Goal: Task Accomplishment & Management: Use online tool/utility

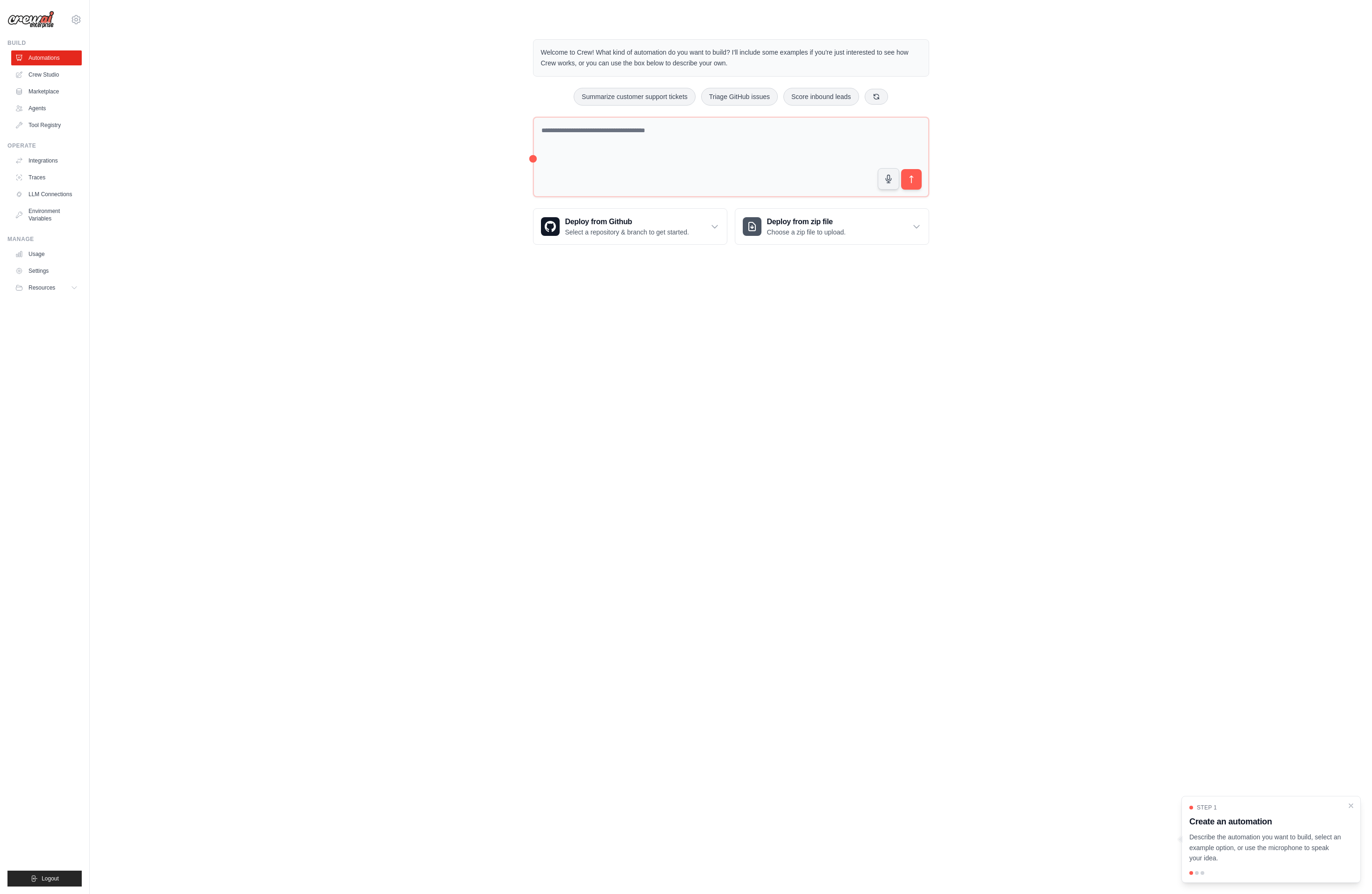
click at [606, 197] on div at bounding box center [731, 158] width 396 height 84
click at [627, 167] on textarea at bounding box center [731, 157] width 396 height 81
click at [629, 172] on textarea at bounding box center [731, 156] width 396 height 80
type textarea "*"
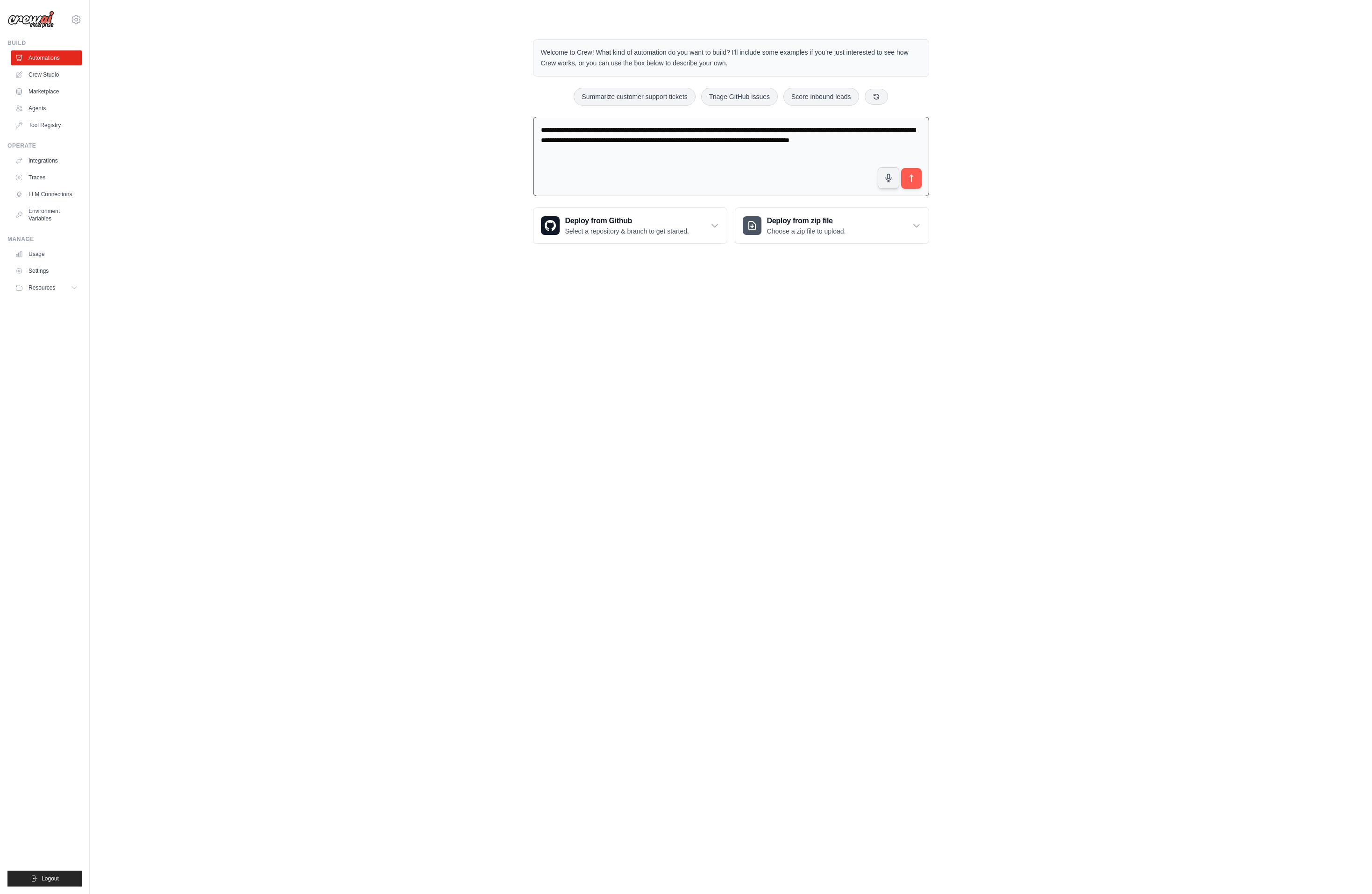
drag, startPoint x: 584, startPoint y: 151, endPoint x: 526, endPoint y: 146, distance: 58.2
click at [526, 146] on div "**********" at bounding box center [731, 141] width 419 height 234
click at [421, 232] on div "**********" at bounding box center [730, 141] width 1252 height 234
click at [576, 164] on textarea "**********" at bounding box center [731, 156] width 396 height 80
click at [502, 410] on body "nesbofolsomking@gmail.com Settings Build Automations Crew Studio" at bounding box center [686, 447] width 1372 height 894
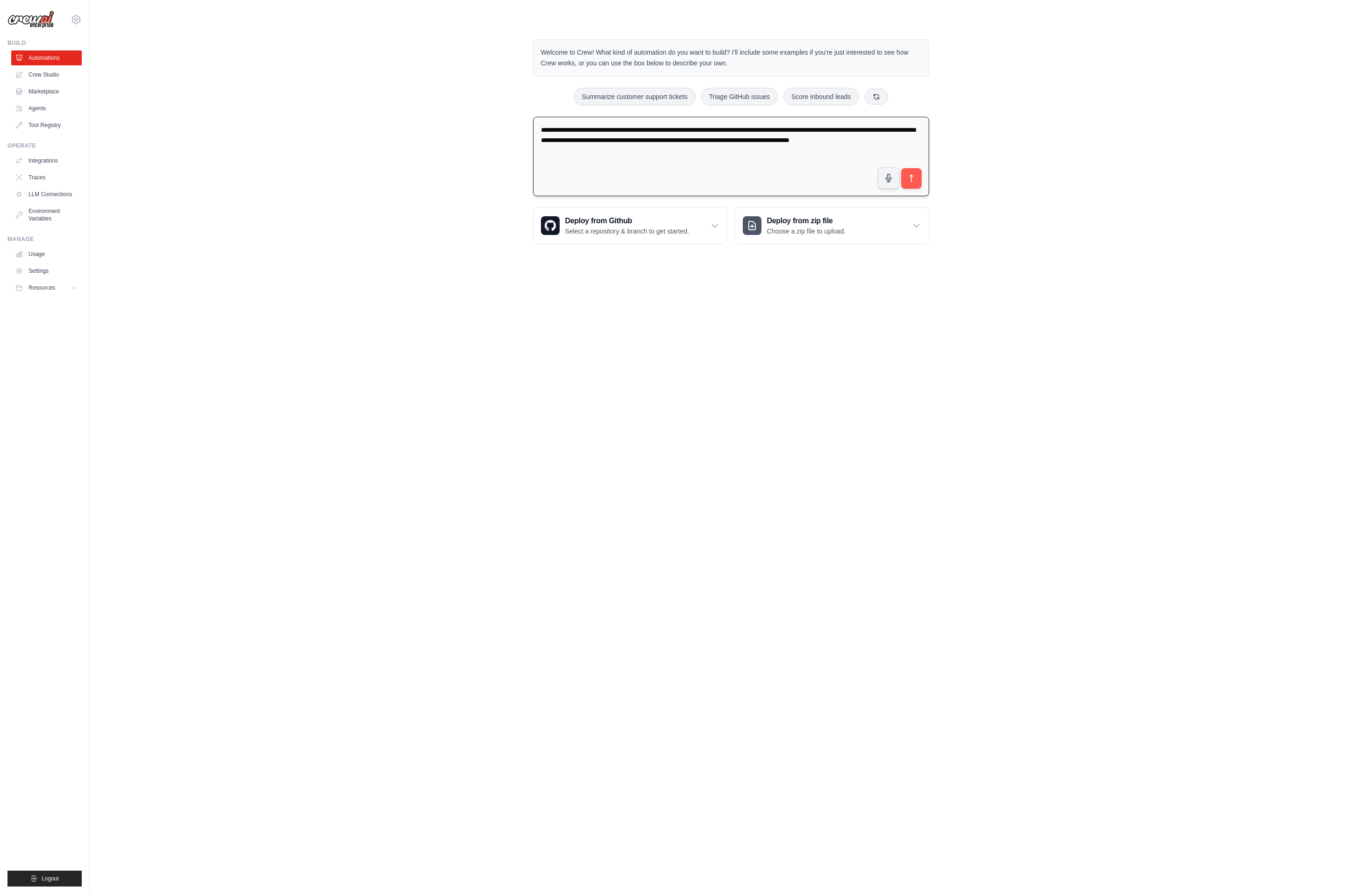
click at [571, 166] on textarea "**********" at bounding box center [731, 156] width 396 height 80
drag, startPoint x: 568, startPoint y: 148, endPoint x: 513, endPoint y: 147, distance: 55.0
click at [513, 147] on div "**********" at bounding box center [730, 141] width 1252 height 234
click at [617, 149] on textarea "**********" at bounding box center [731, 156] width 396 height 80
paste textarea "**********"
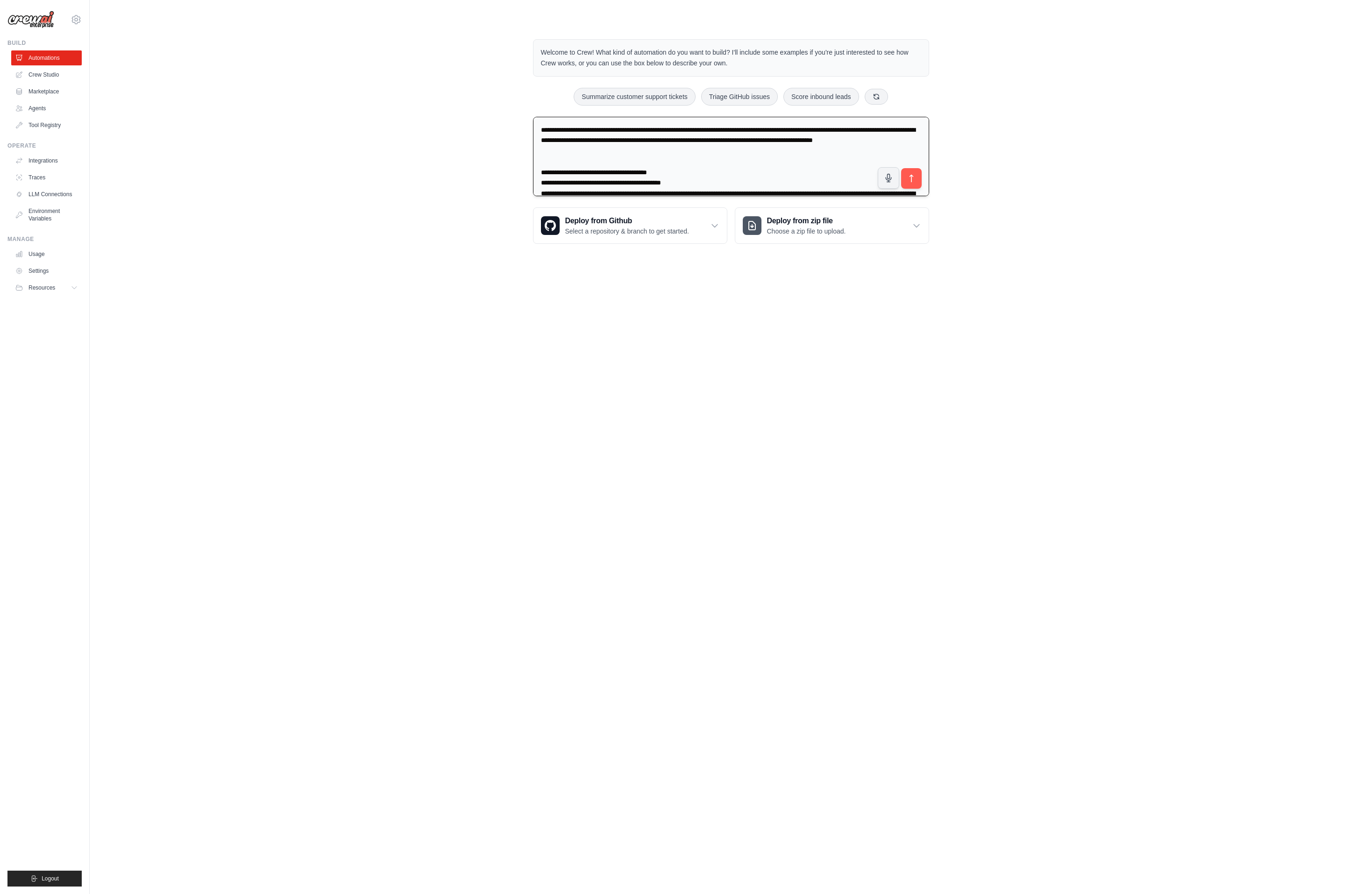
click at [569, 179] on textarea at bounding box center [731, 156] width 396 height 80
click at [592, 179] on textarea at bounding box center [731, 156] width 396 height 80
drag, startPoint x: 762, startPoint y: 180, endPoint x: 661, endPoint y: 177, distance: 101.0
click at [661, 177] on textarea at bounding box center [731, 156] width 396 height 80
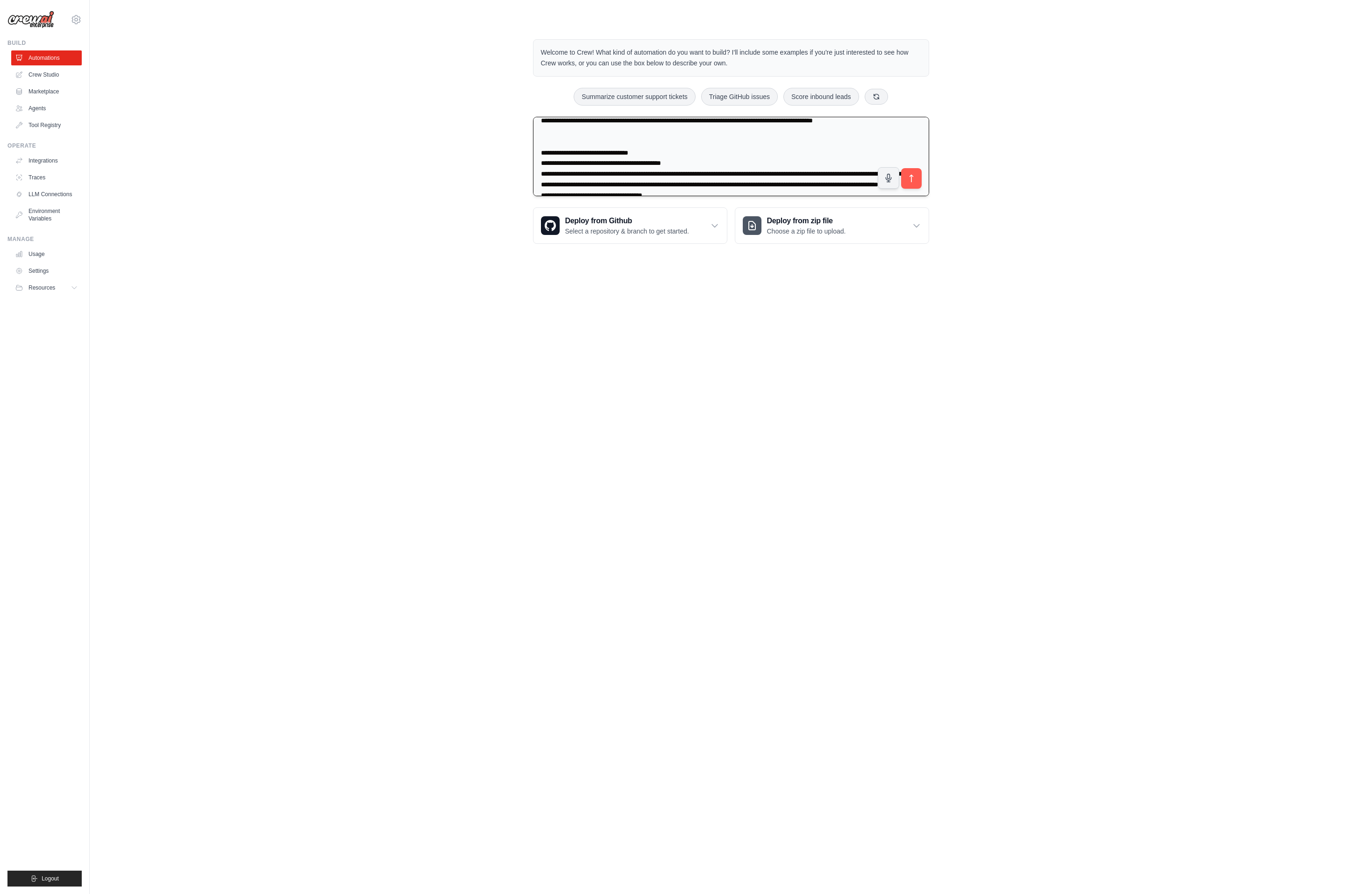
scroll to position [31, 0]
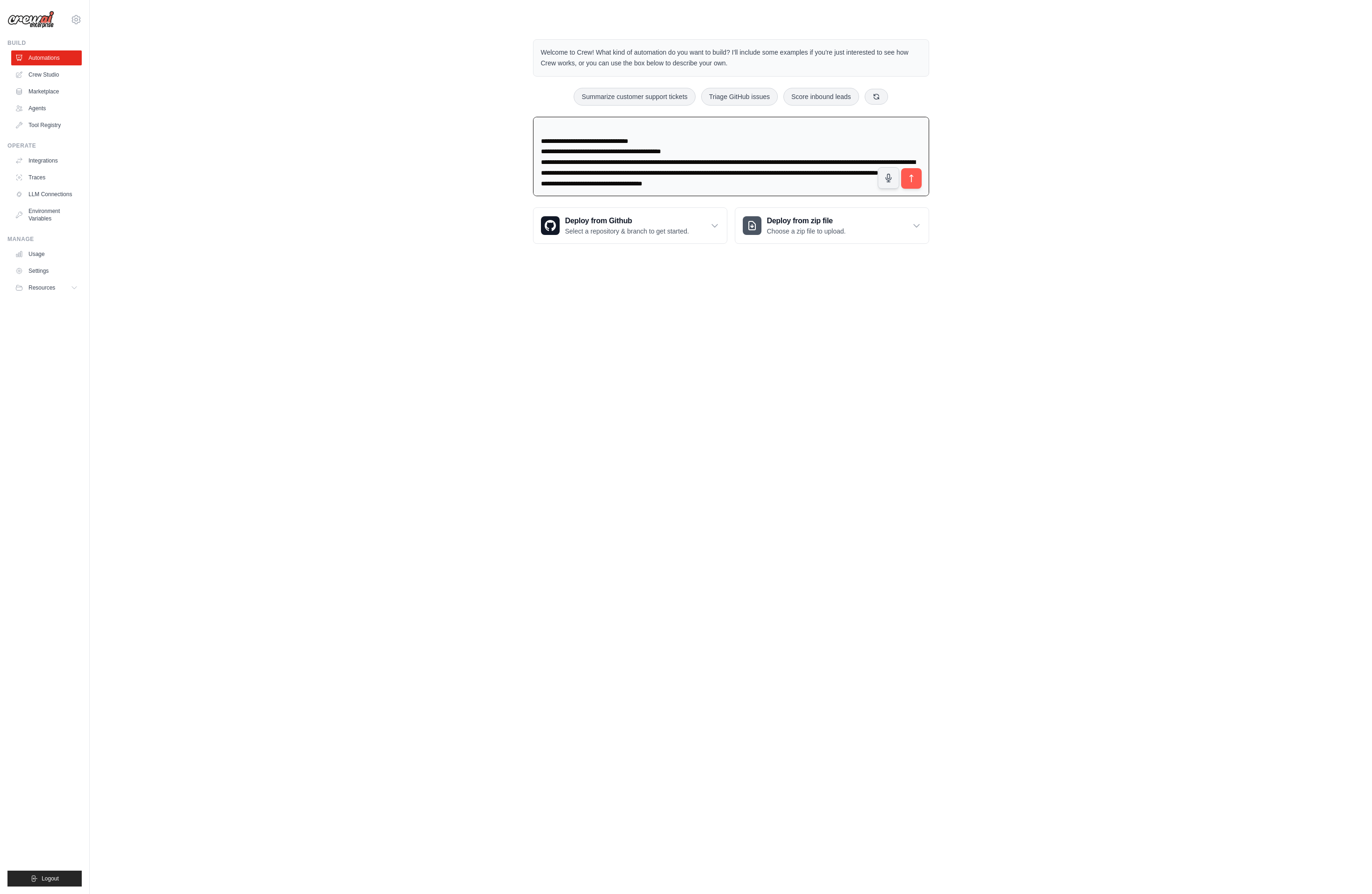
drag, startPoint x: 714, startPoint y: 158, endPoint x: 520, endPoint y: 157, distance: 194.0
click at [520, 157] on div "Welcome to Crew! What kind of automation do you want to build? I'll include som…" at bounding box center [730, 141] width 1252 height 234
click at [619, 181] on textarea at bounding box center [731, 156] width 396 height 80
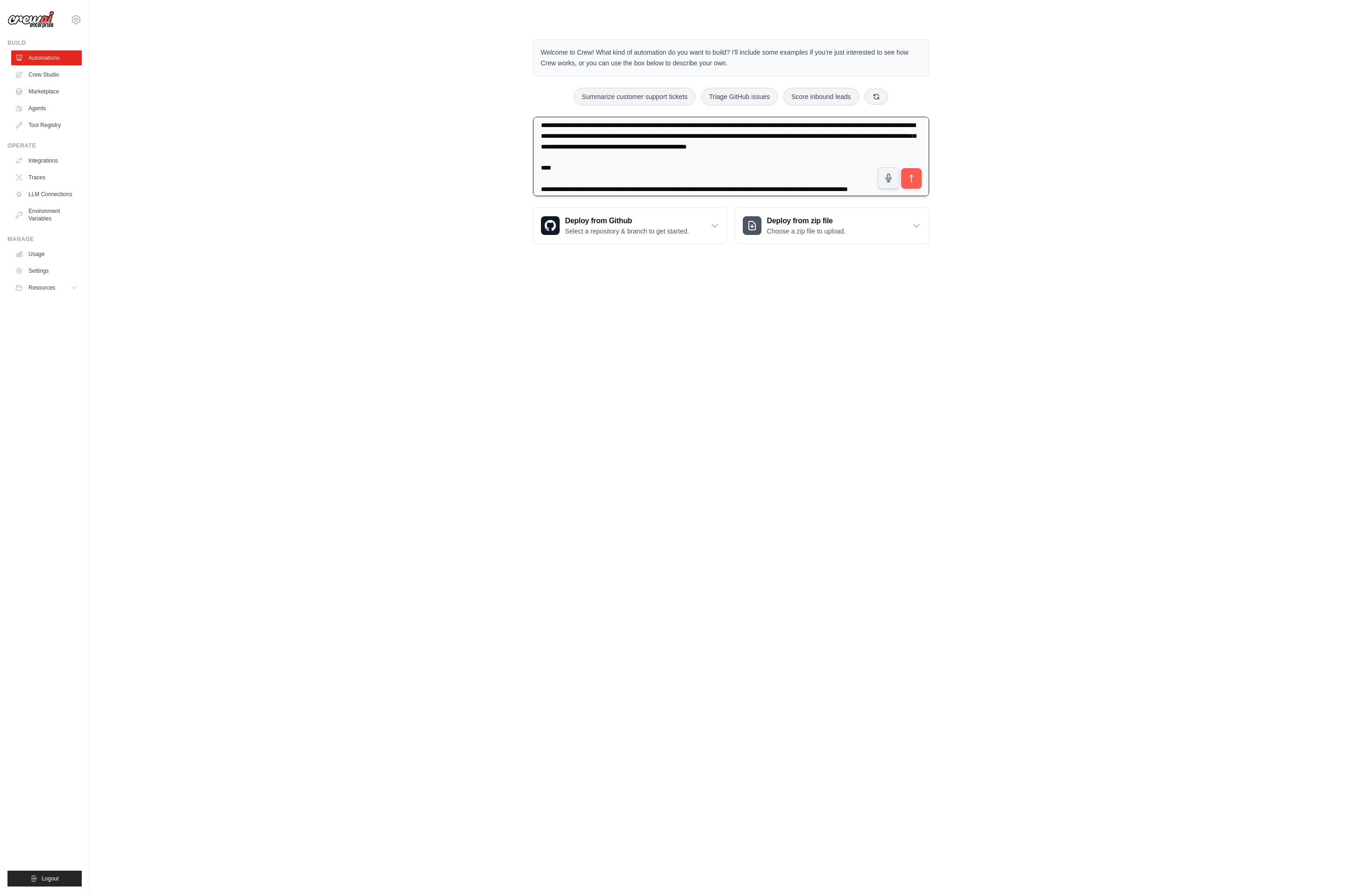
scroll to position [801, 0]
type textarea "**********"
click at [917, 178] on button "submit" at bounding box center [911, 178] width 21 height 21
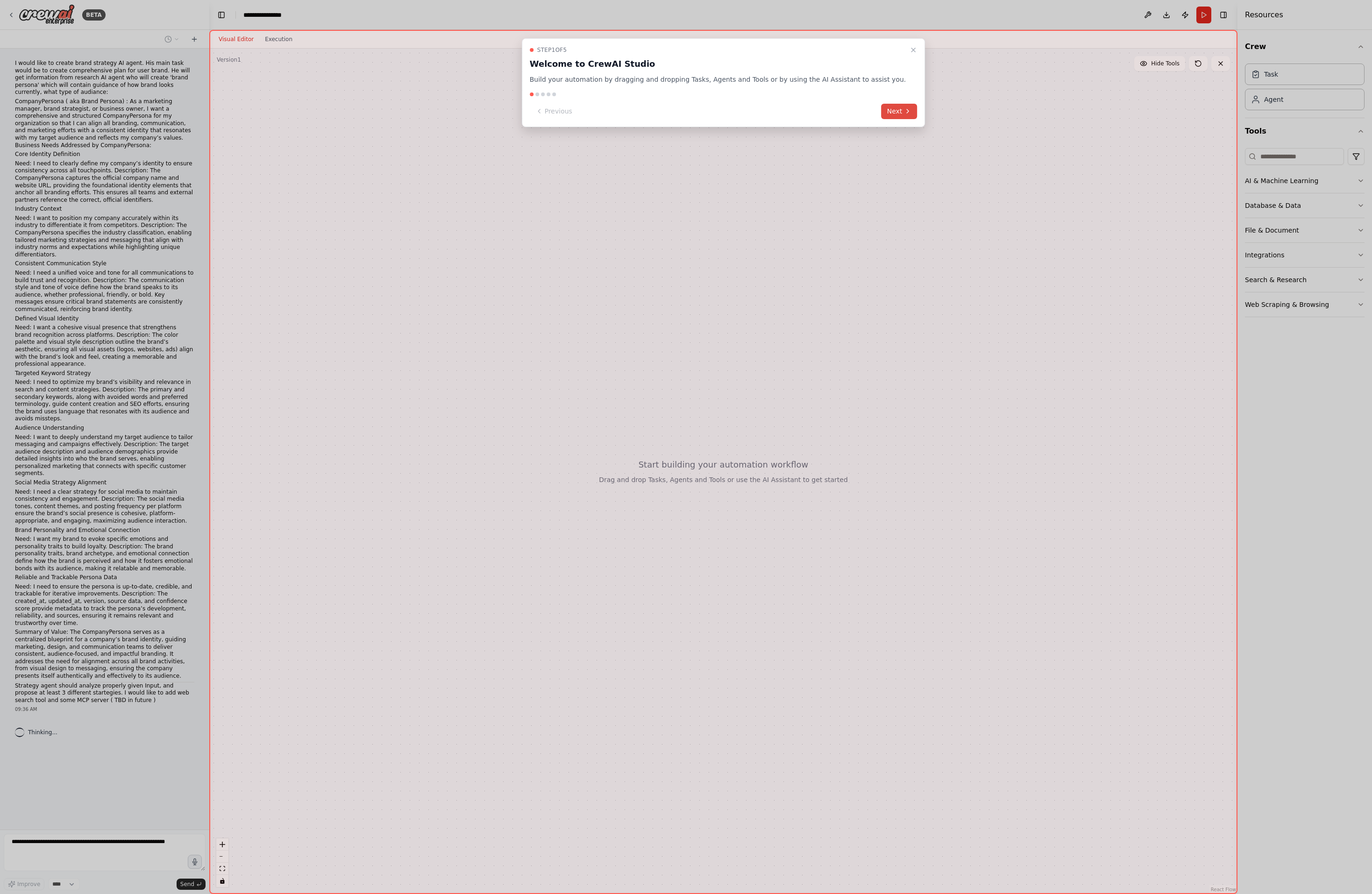
click at [885, 118] on button "Next" at bounding box center [899, 111] width 36 height 15
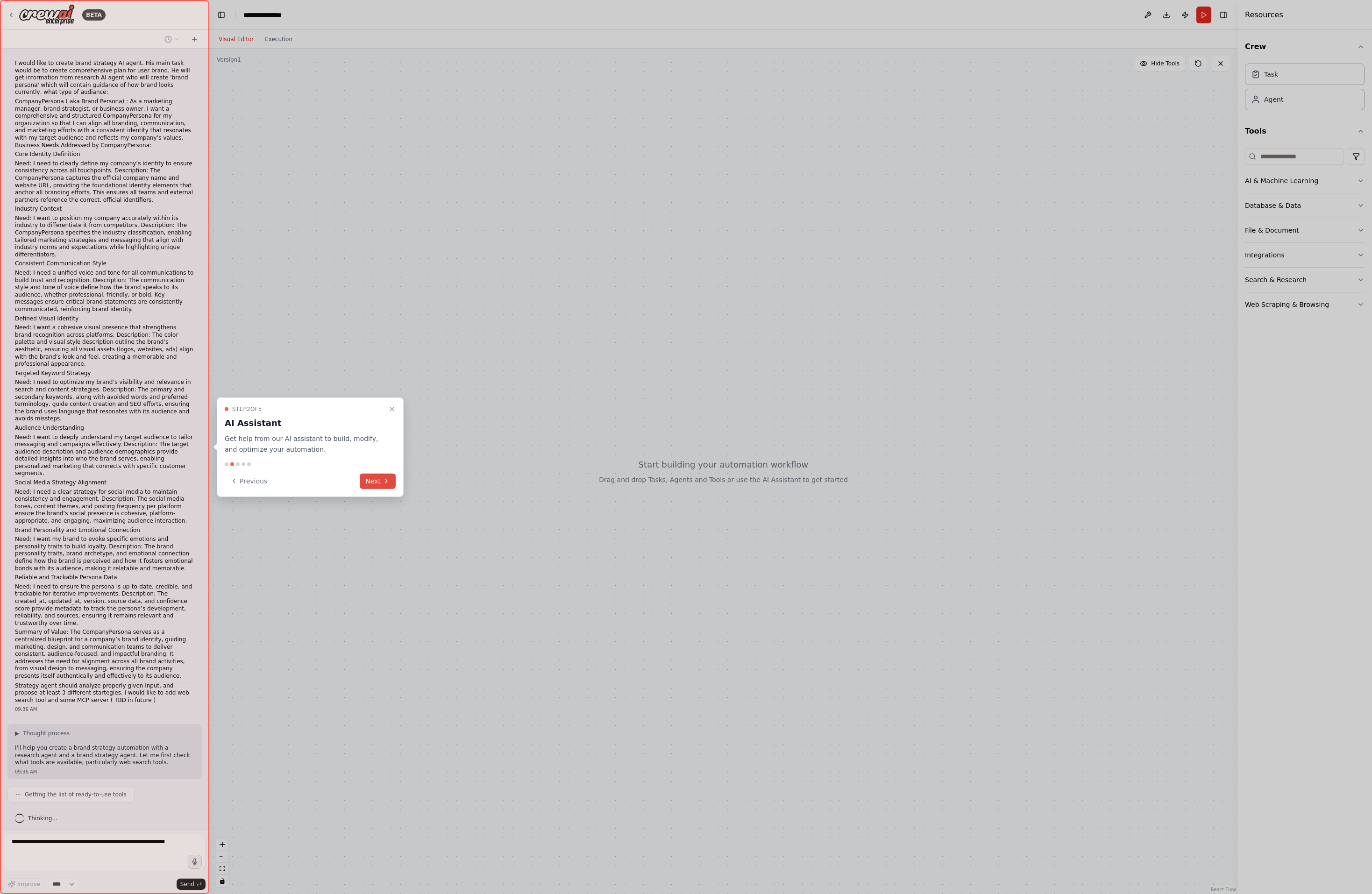
click at [388, 481] on icon at bounding box center [387, 481] width 7 height 7
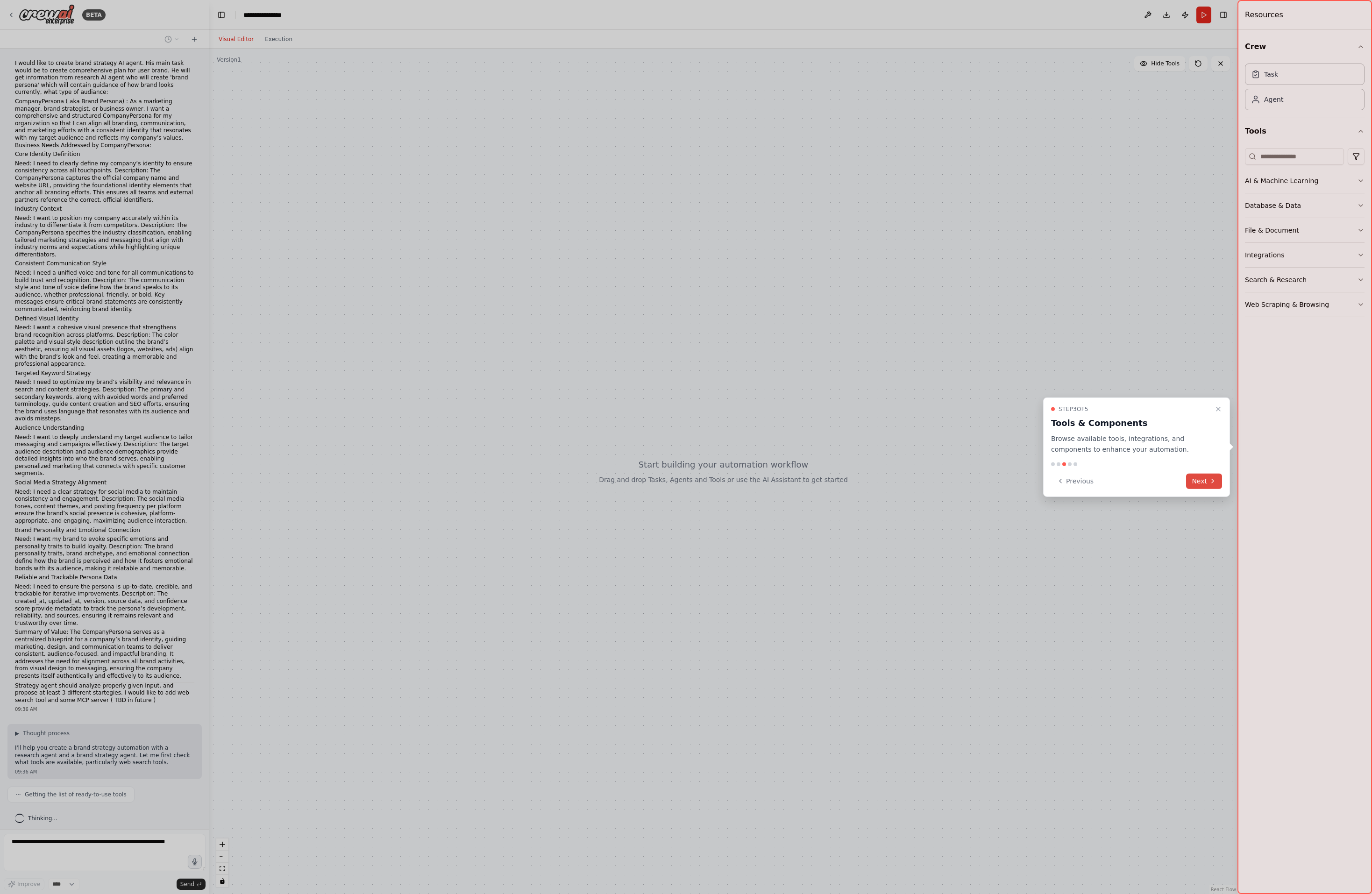
click at [1210, 482] on icon at bounding box center [1213, 481] width 7 height 7
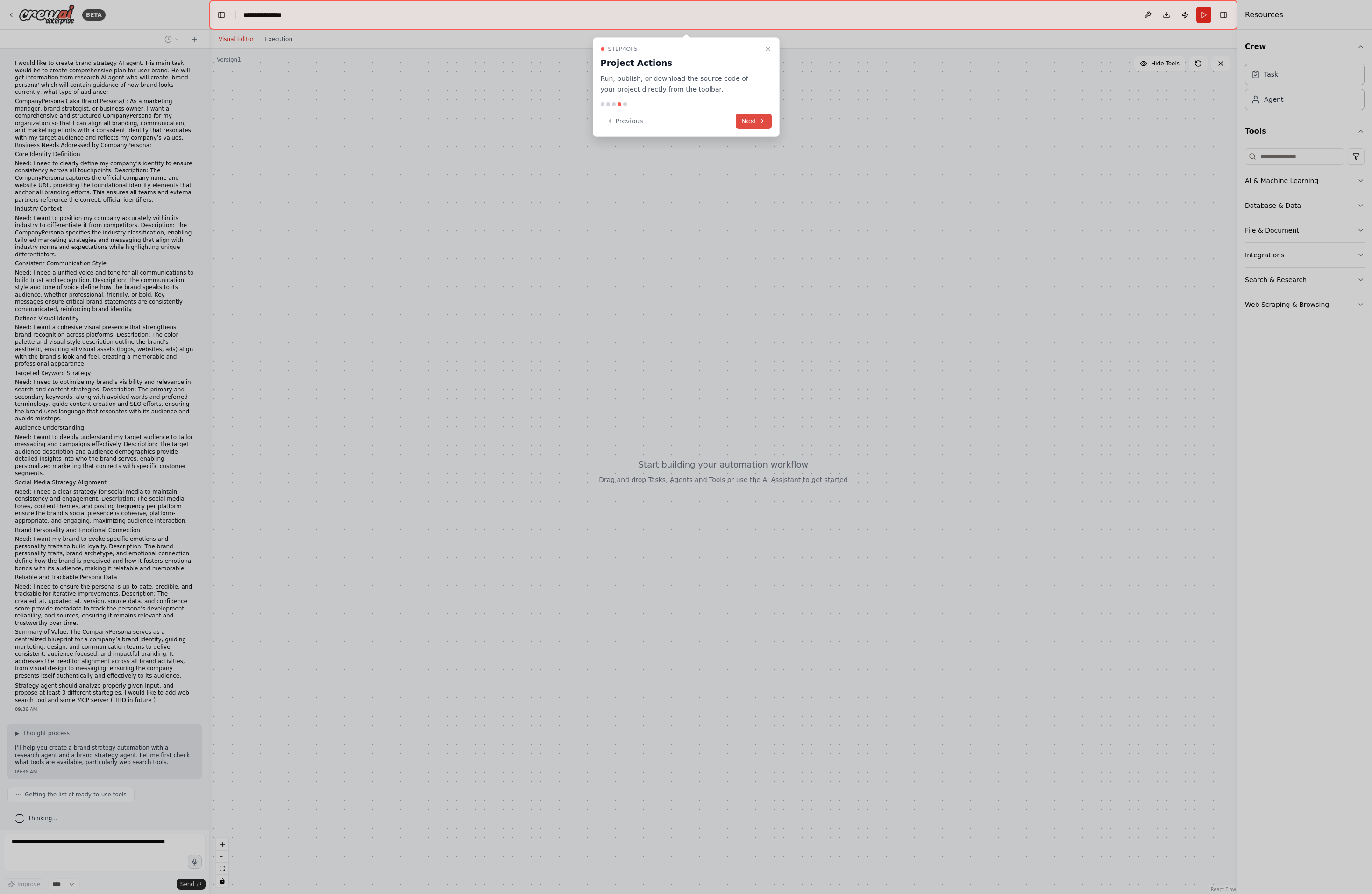
click at [762, 123] on icon at bounding box center [763, 121] width 7 height 7
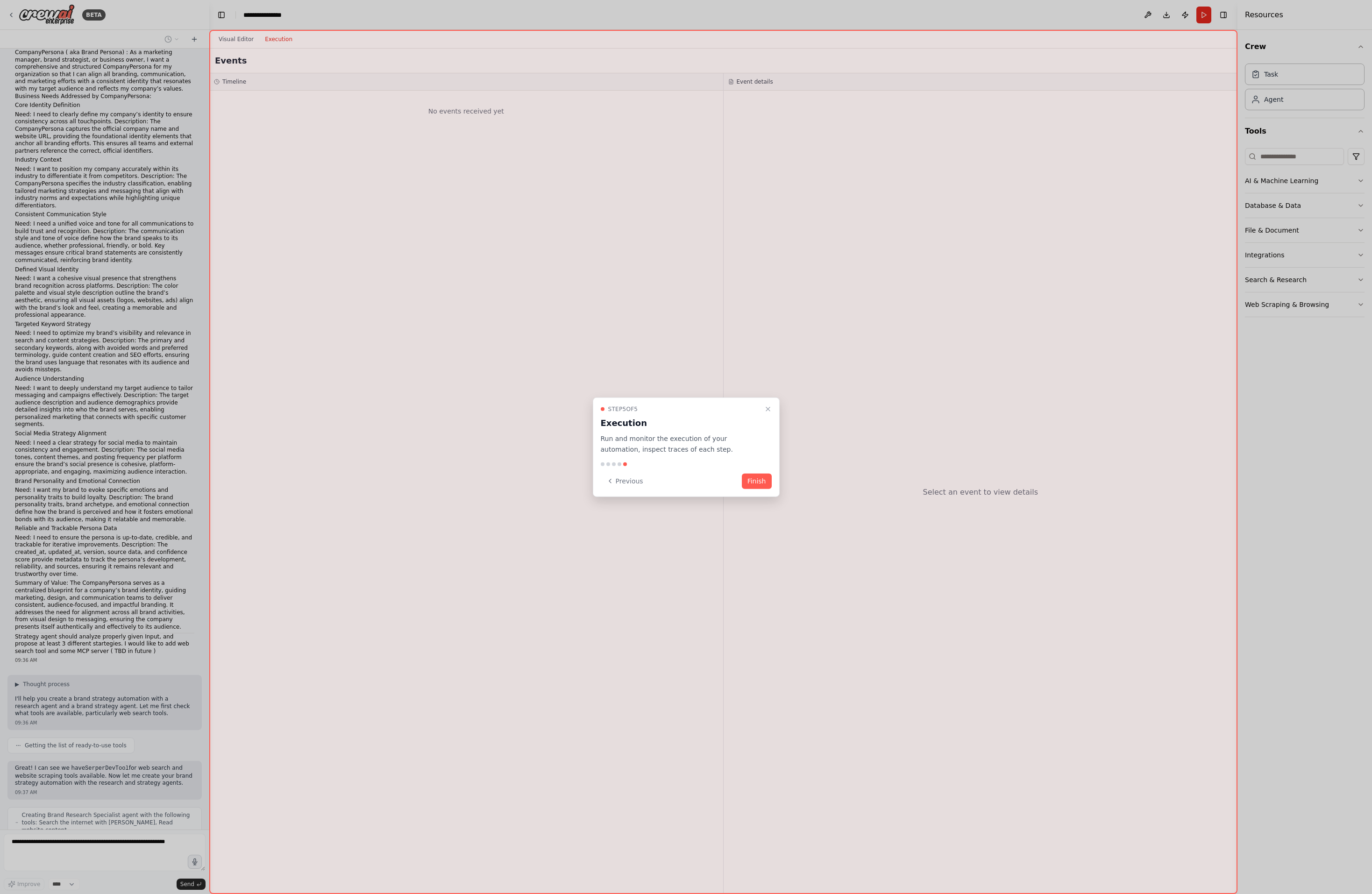
scroll to position [80, 0]
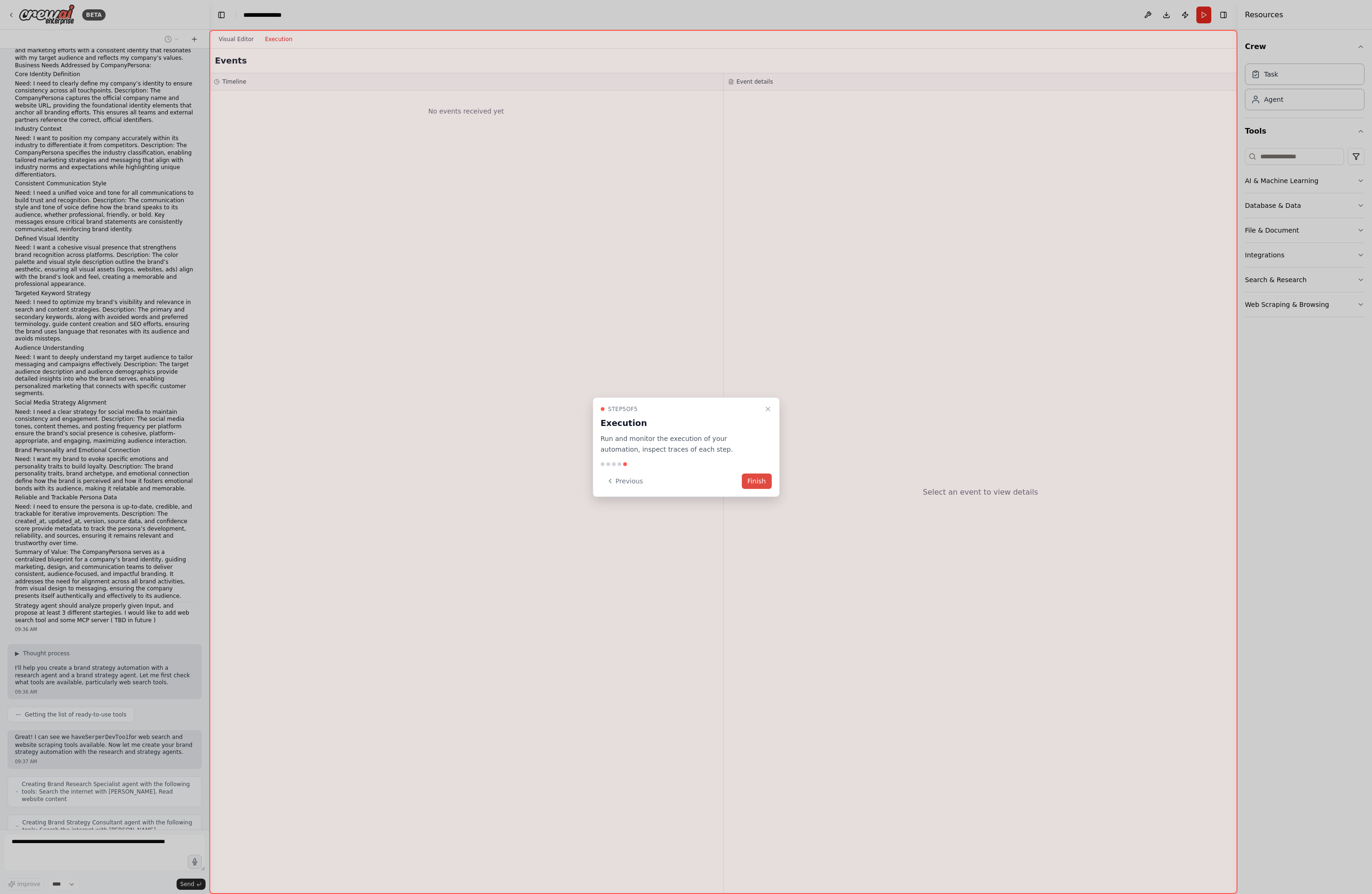
click at [754, 477] on button "Finish" at bounding box center [756, 481] width 30 height 15
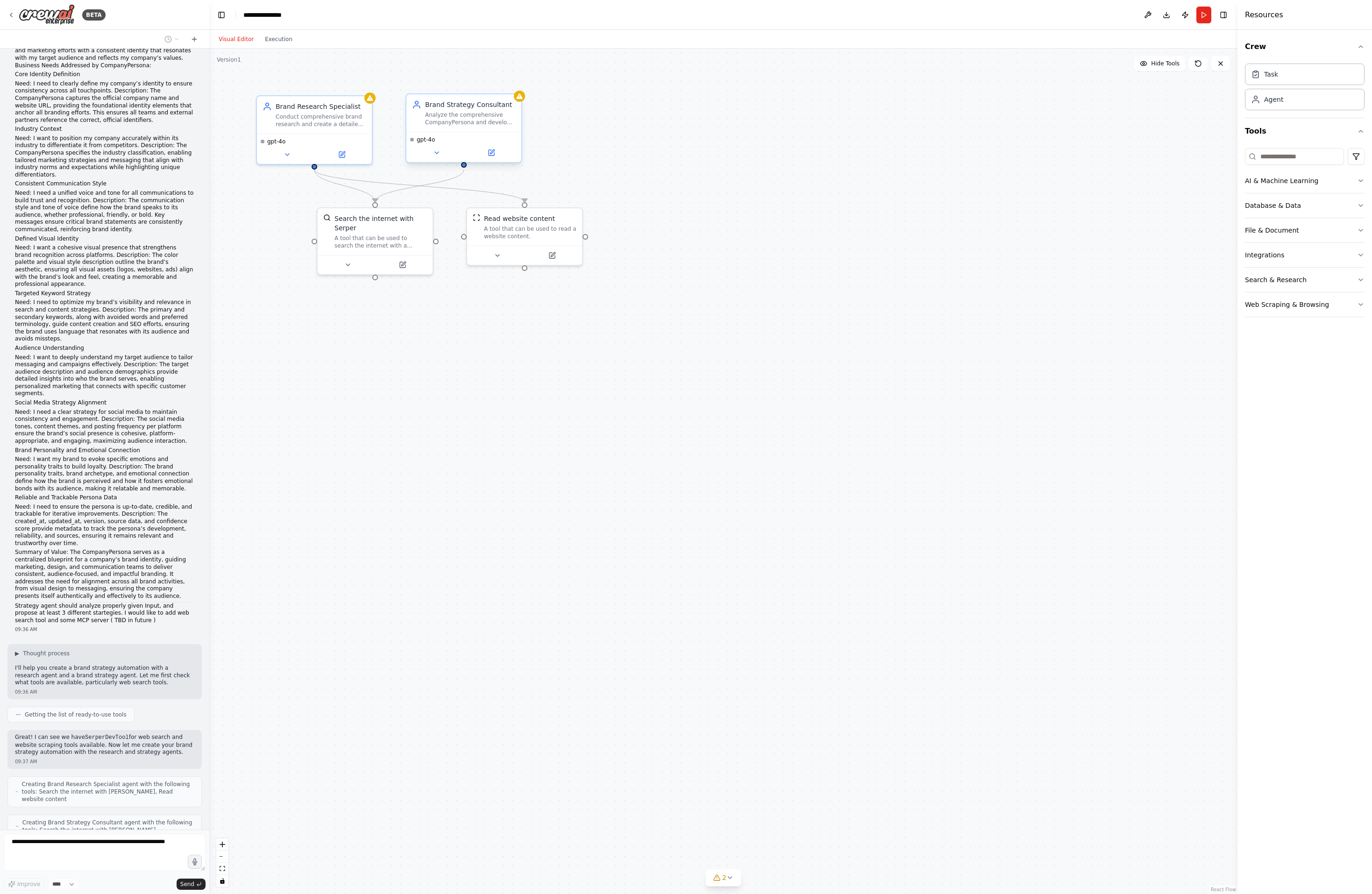
scroll to position [134, 0]
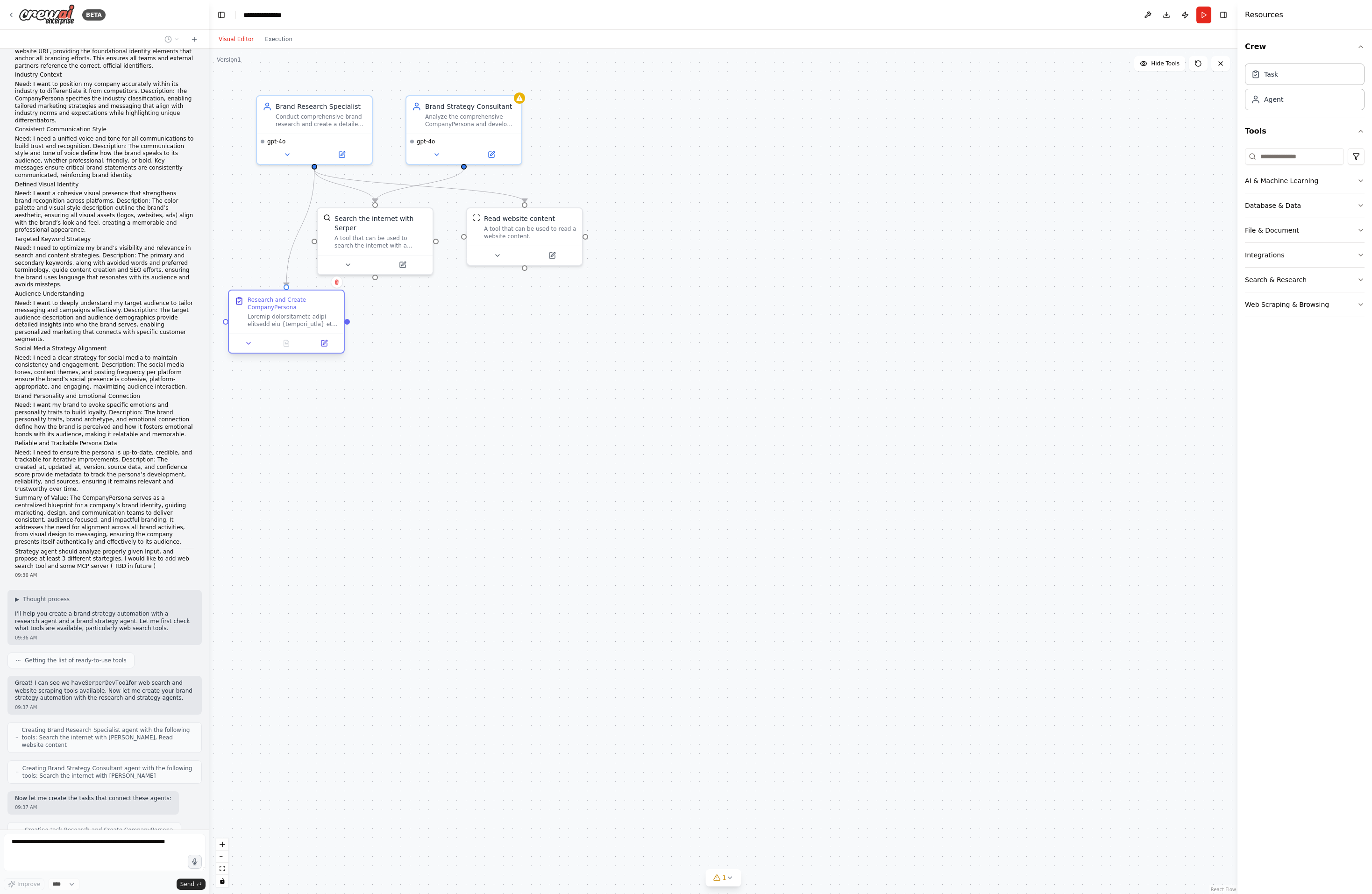
drag, startPoint x: 325, startPoint y: 304, endPoint x: 294, endPoint y: 314, distance: 32.6
click at [294, 314] on div at bounding box center [293, 320] width 90 height 15
drag, startPoint x: 524, startPoint y: 218, endPoint x: 711, endPoint y: 222, distance: 187.0
click at [656, 222] on div "Read website content A tool that can be used to read a website content." at bounding box center [609, 225] width 92 height 26
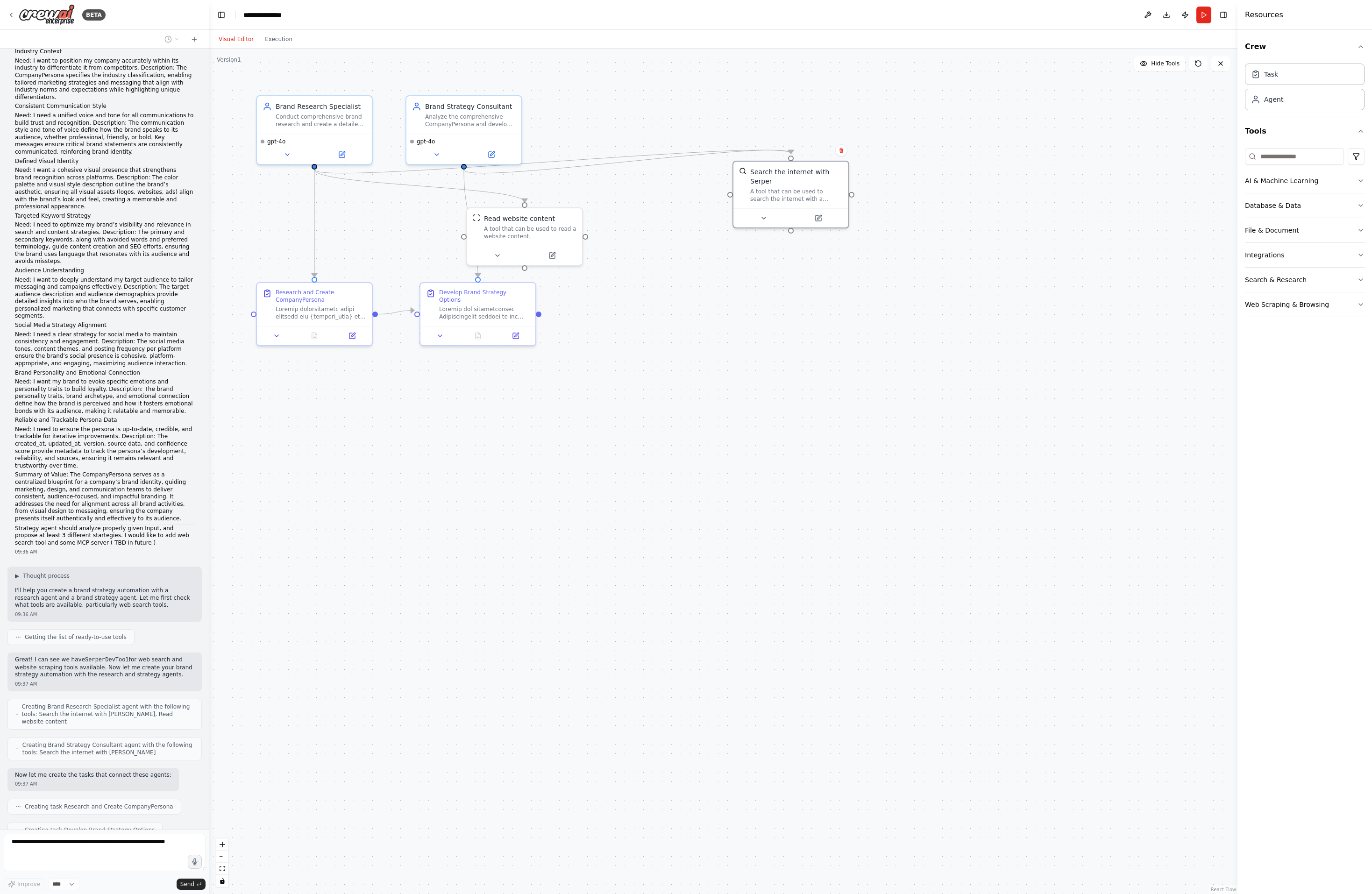
drag, startPoint x: 376, startPoint y: 230, endPoint x: 728, endPoint y: 210, distance: 352.6
click at [792, 186] on div "Search the internet with Serper A tool that can be used to search the internet …" at bounding box center [796, 185] width 92 height 36
drag, startPoint x: 568, startPoint y: 247, endPoint x: 765, endPoint y: 359, distance: 226.6
click at [765, 359] on div "A tool that can be used to read a website content." at bounding box center [740, 362] width 92 height 15
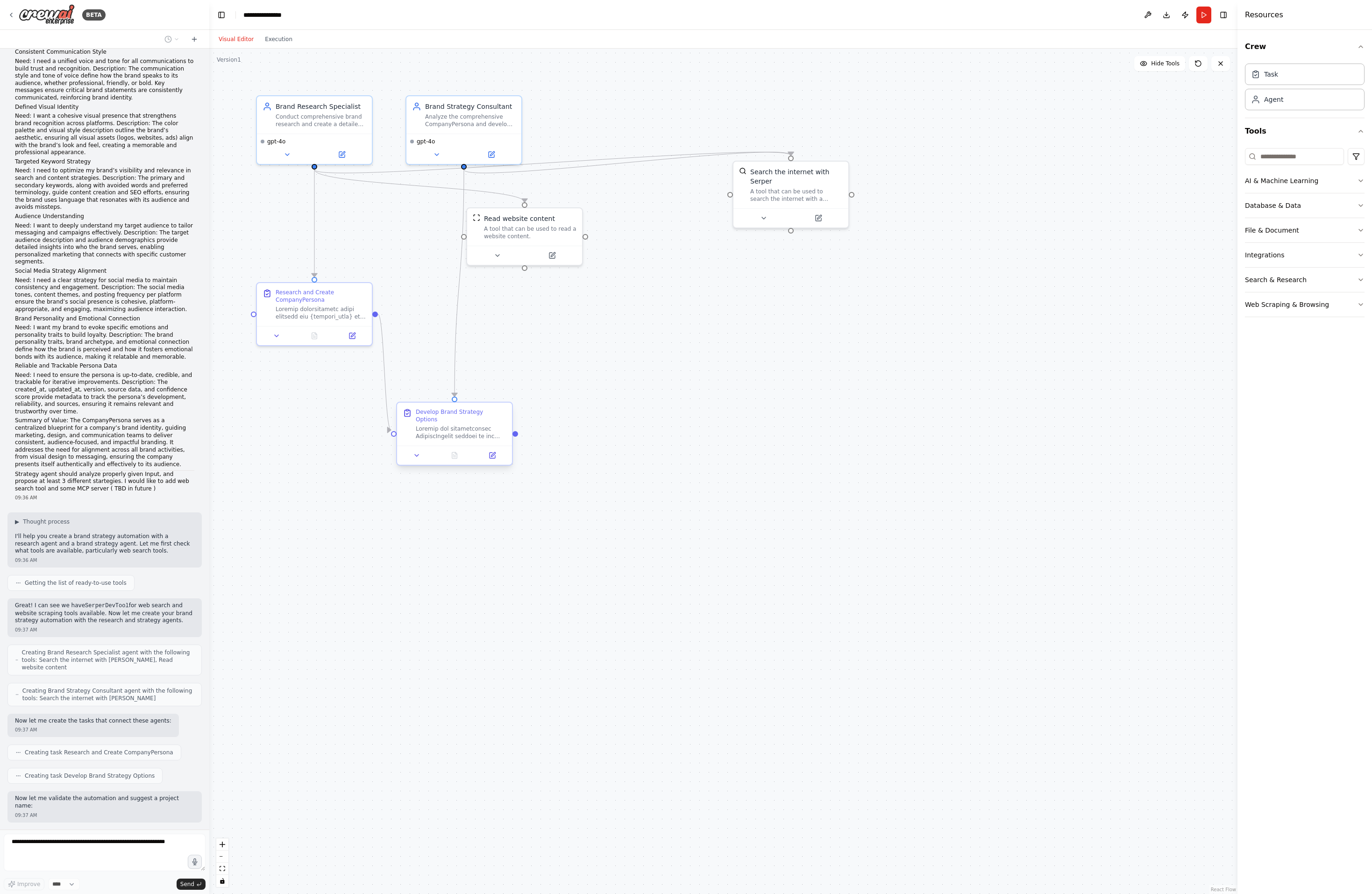
drag, startPoint x: 474, startPoint y: 294, endPoint x: 454, endPoint y: 418, distance: 125.6
click at [454, 418] on div "Develop Brand Strategy Options" at bounding box center [461, 423] width 90 height 31
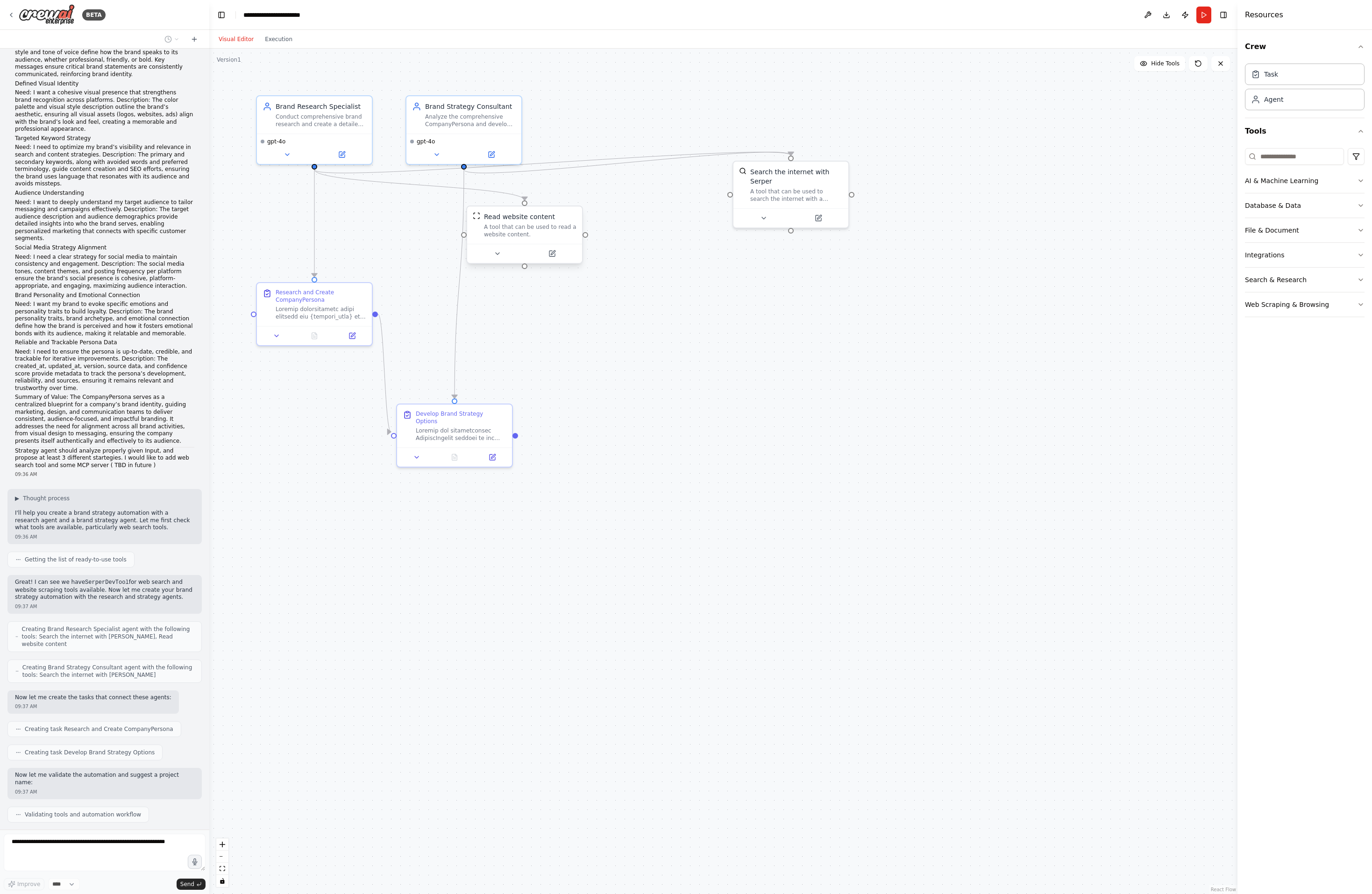
drag, startPoint x: 557, startPoint y: 263, endPoint x: 599, endPoint y: 438, distance: 180.0
click at [599, 438] on div ".deletable-edge-delete-btn { width: 20px; height: 20px; border: 0px solid #ffff…" at bounding box center [723, 471] width 1028 height 846
click at [653, 341] on div ".deletable-edge-delete-btn { width: 20px; height: 20px; border: 0px solid #ffff…" at bounding box center [723, 471] width 1028 height 846
drag, startPoint x: 780, startPoint y: 183, endPoint x: 709, endPoint y: 224, distance: 82.0
click at [746, 224] on div "Search the internet with Serper A tool that can be used to search the internet …" at bounding box center [768, 221] width 92 height 36
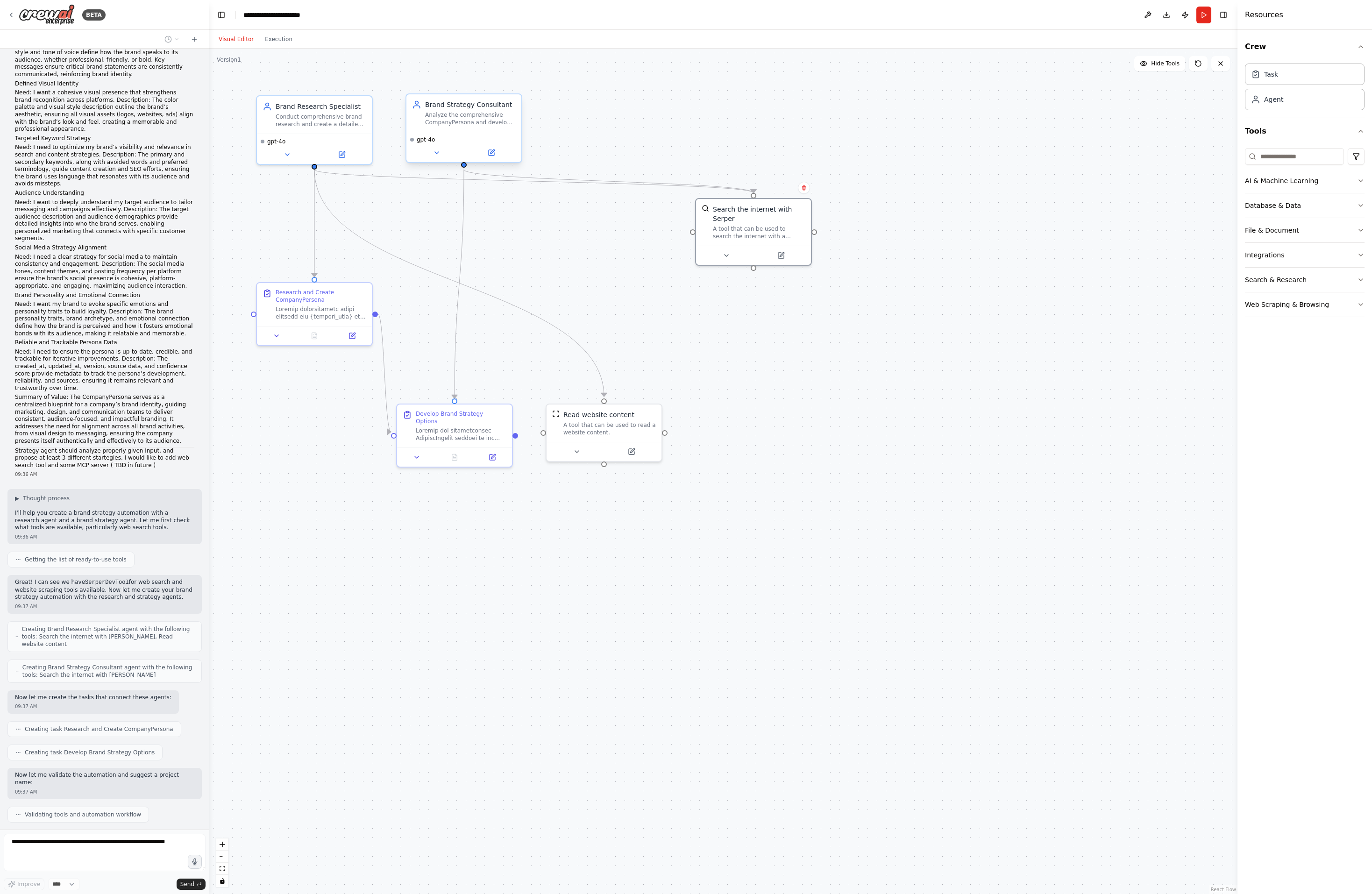
click at [475, 117] on div "Analyze the comprehensive CompanyPersona and develop at least 3 distinct, actio…" at bounding box center [470, 118] width 90 height 15
click at [495, 151] on icon at bounding box center [491, 153] width 7 height 7
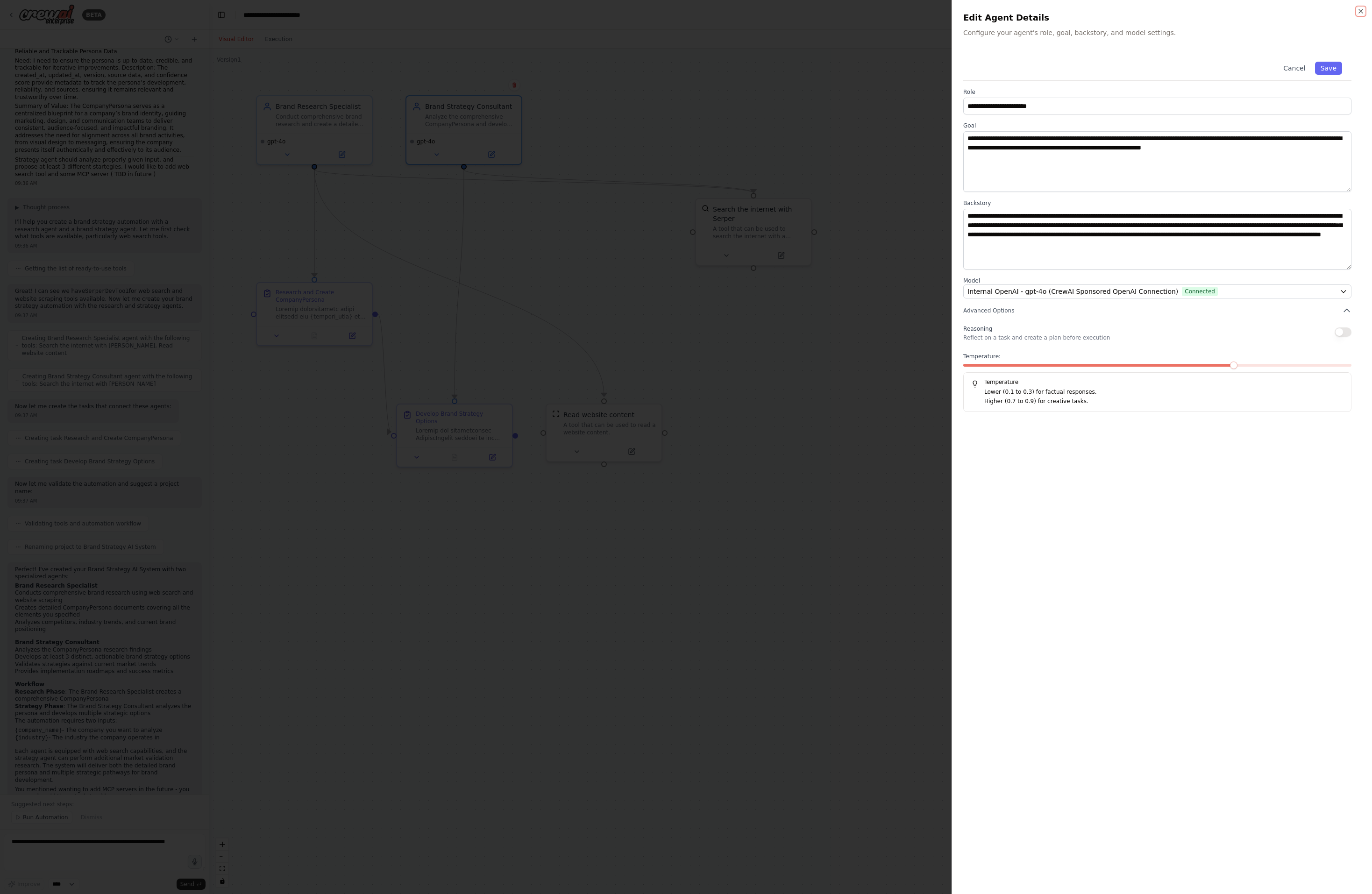
scroll to position [533, 0]
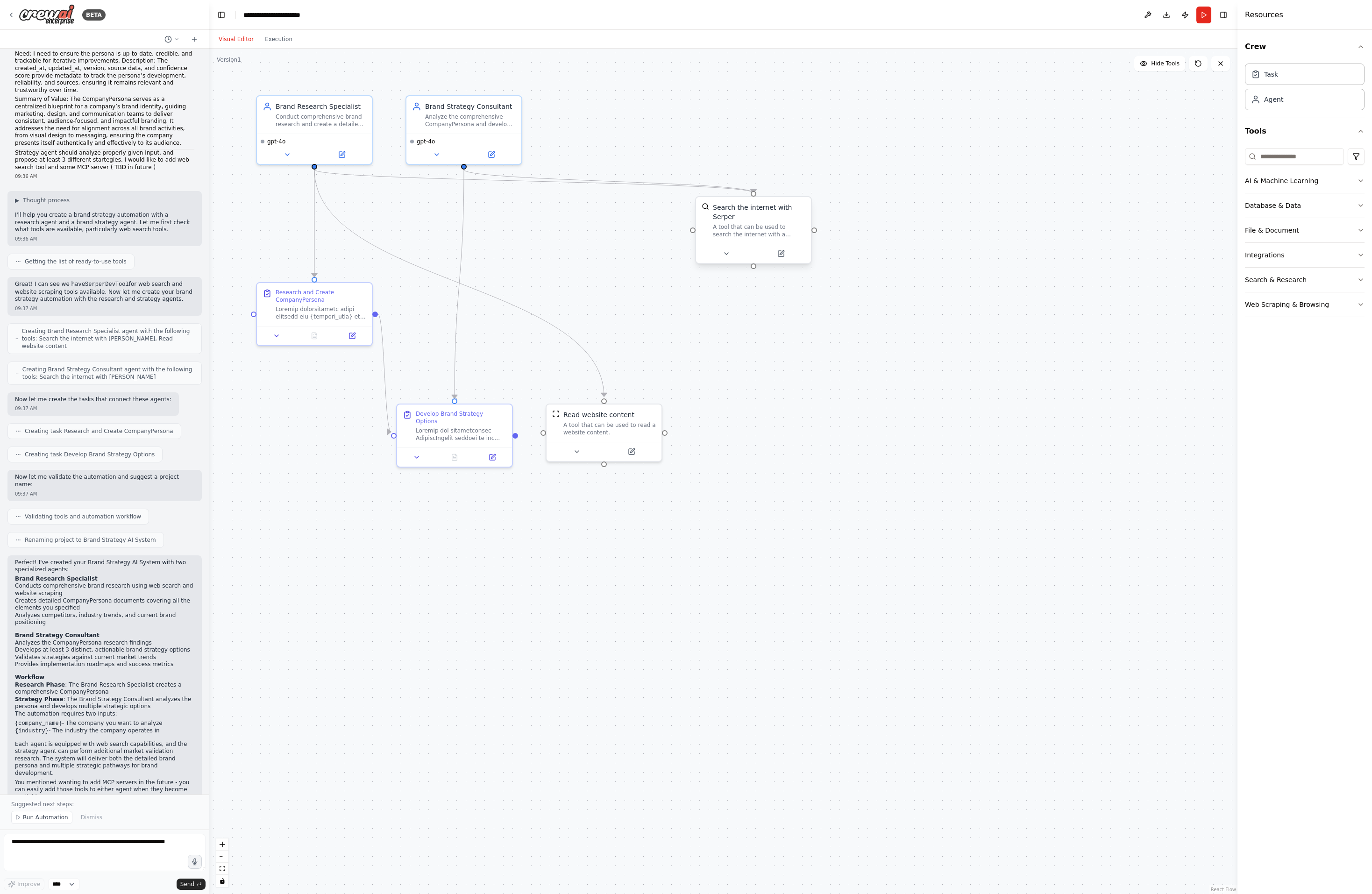
click at [747, 221] on div "Search the internet with Serper A tool that can be used to search the internet …" at bounding box center [759, 221] width 92 height 36
click at [462, 115] on div "Analyze the comprehensive CompanyPersona and develop at least 3 distinct, actio…" at bounding box center [470, 118] width 90 height 15
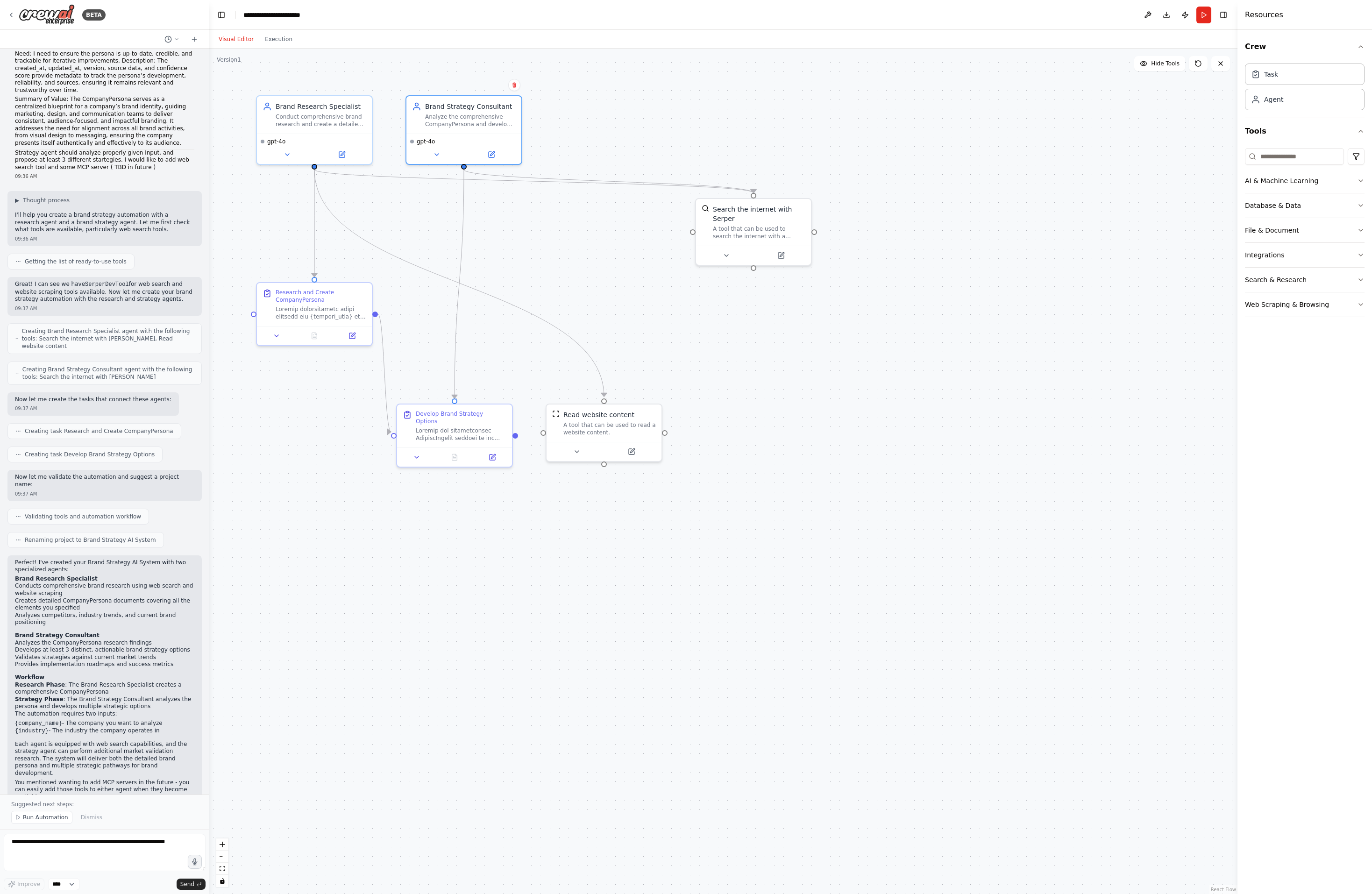
click at [769, 631] on div ".deletable-edge-delete-btn { width: 20px; height: 20px; border: 0px solid #ffff…" at bounding box center [723, 471] width 1028 height 846
click at [464, 118] on div "Analyze the comprehensive CompanyPersona and develop at least 3 distinct, actio…" at bounding box center [470, 118] width 90 height 15
click at [1326, 180] on button "AI & Machine Learning" at bounding box center [1305, 180] width 120 height 24
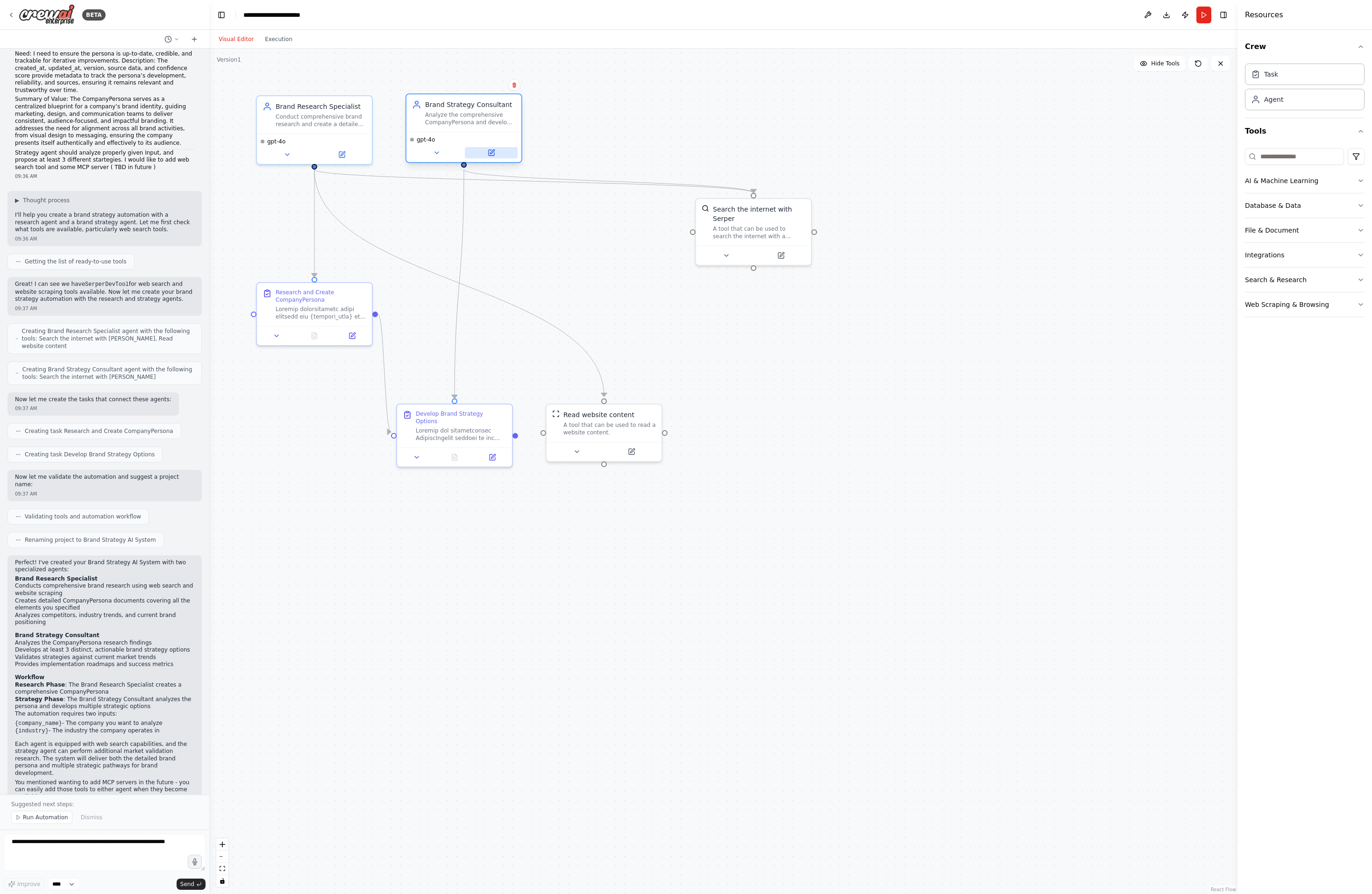
click at [486, 155] on button at bounding box center [490, 152] width 53 height 12
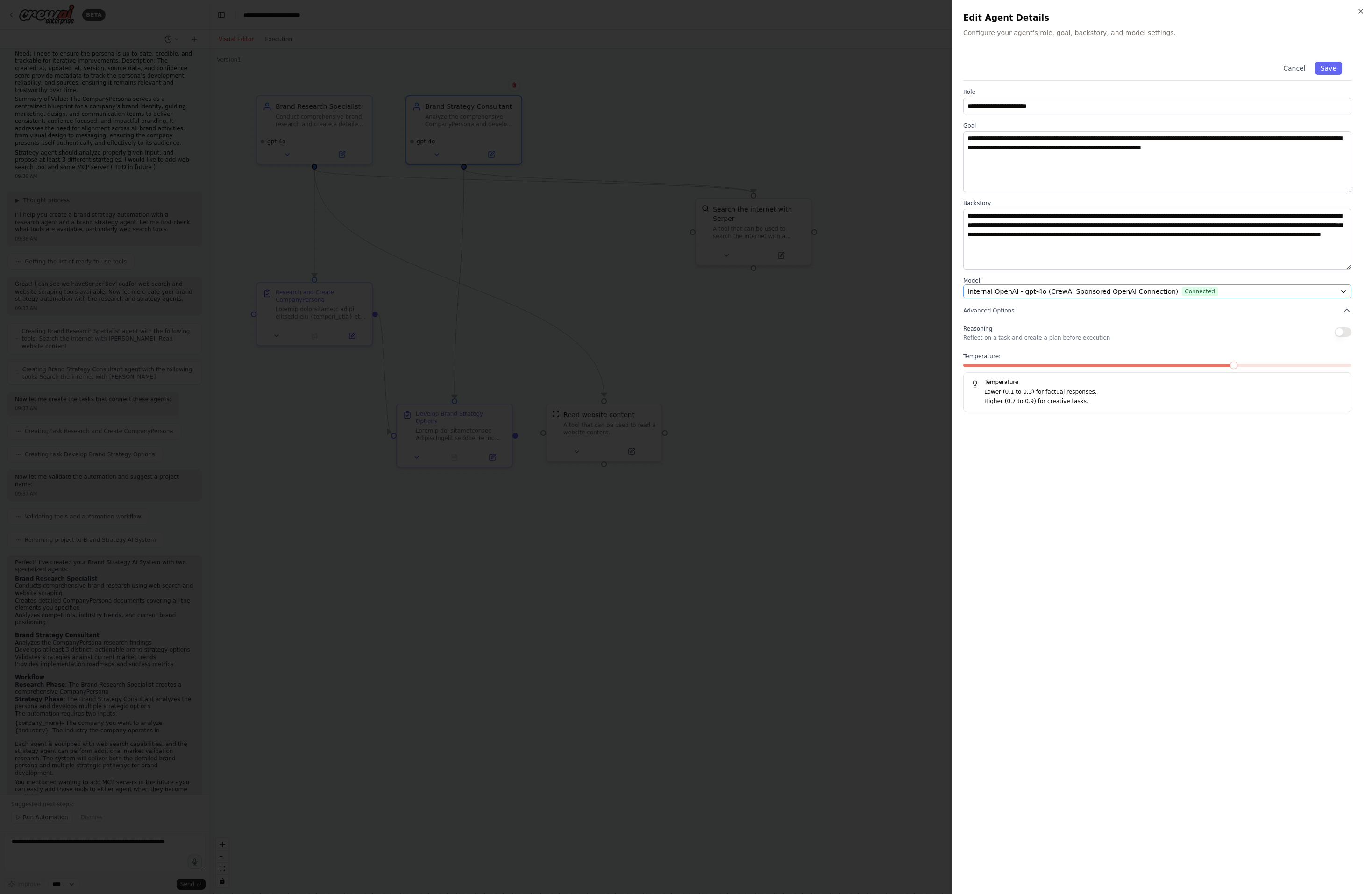
click at [1300, 294] on div "Internal OpenAI - gpt-4o (CrewAI Sponsored OpenAI Connection) Connected" at bounding box center [1152, 291] width 369 height 9
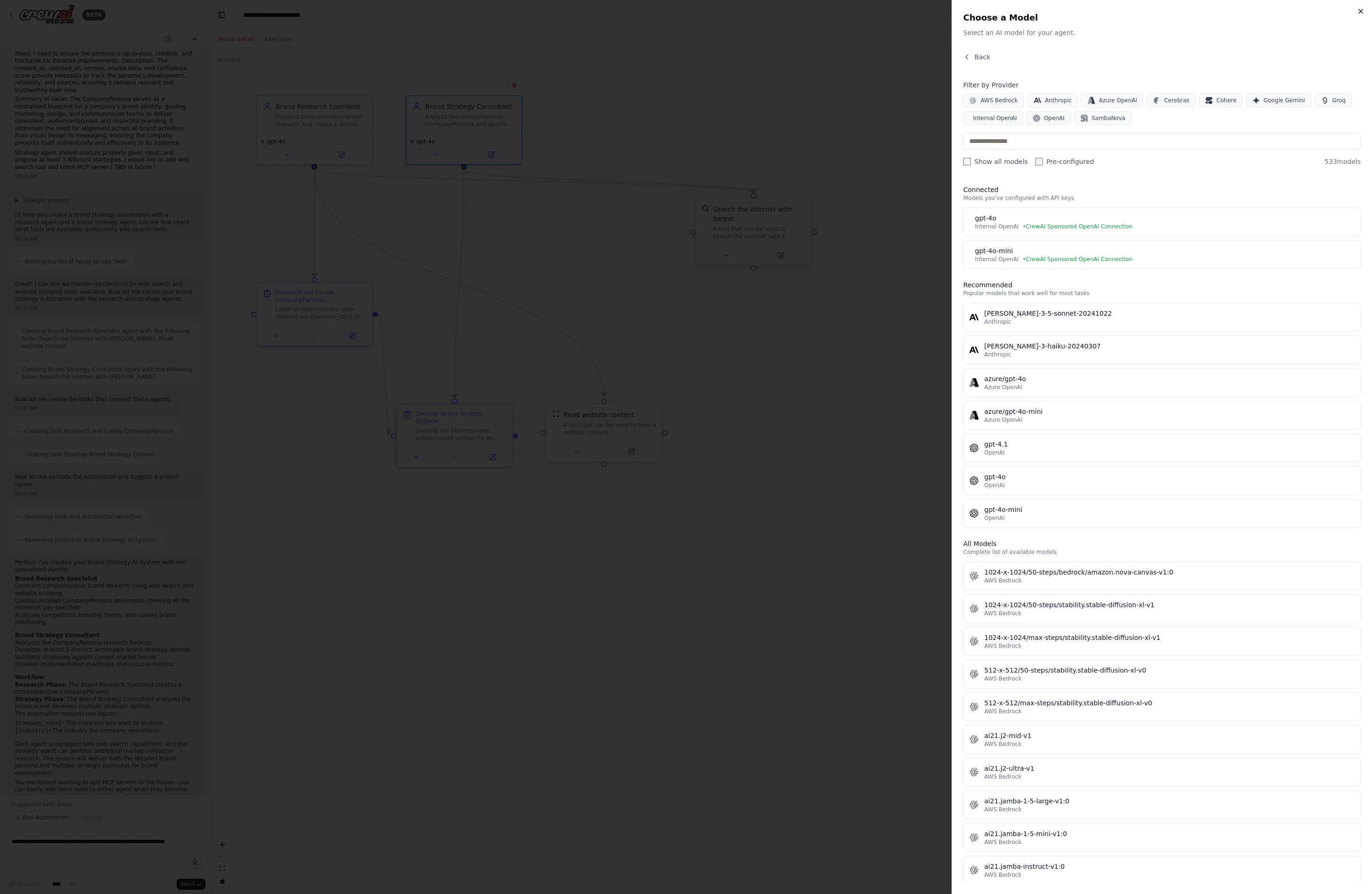
click at [1361, 13] on icon "button" at bounding box center [1360, 11] width 7 height 7
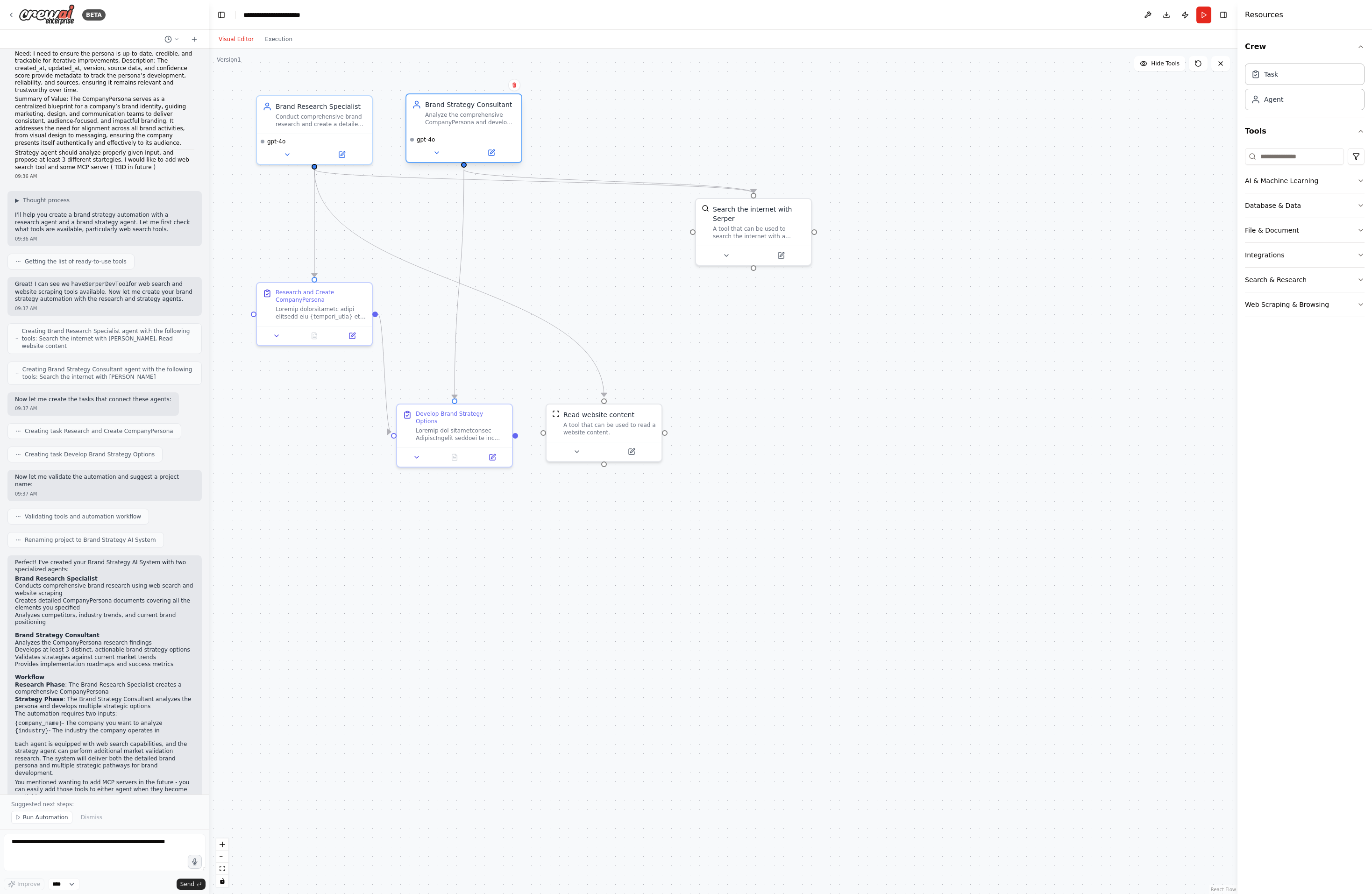
click at [493, 160] on div "gpt-4o" at bounding box center [464, 147] width 115 height 30
click at [493, 157] on button at bounding box center [490, 152] width 53 height 12
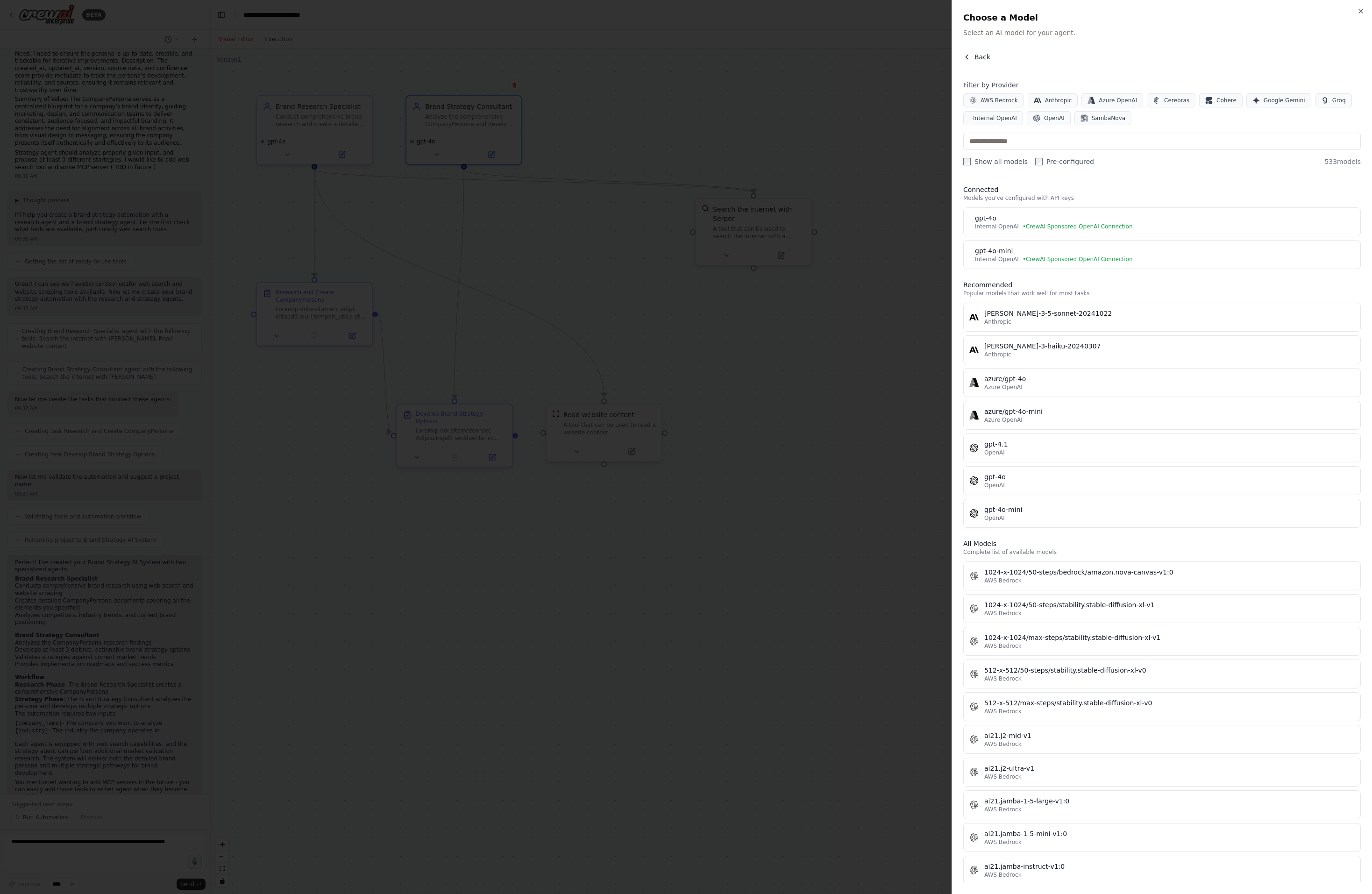
click at [985, 56] on span "Back" at bounding box center [983, 56] width 16 height 9
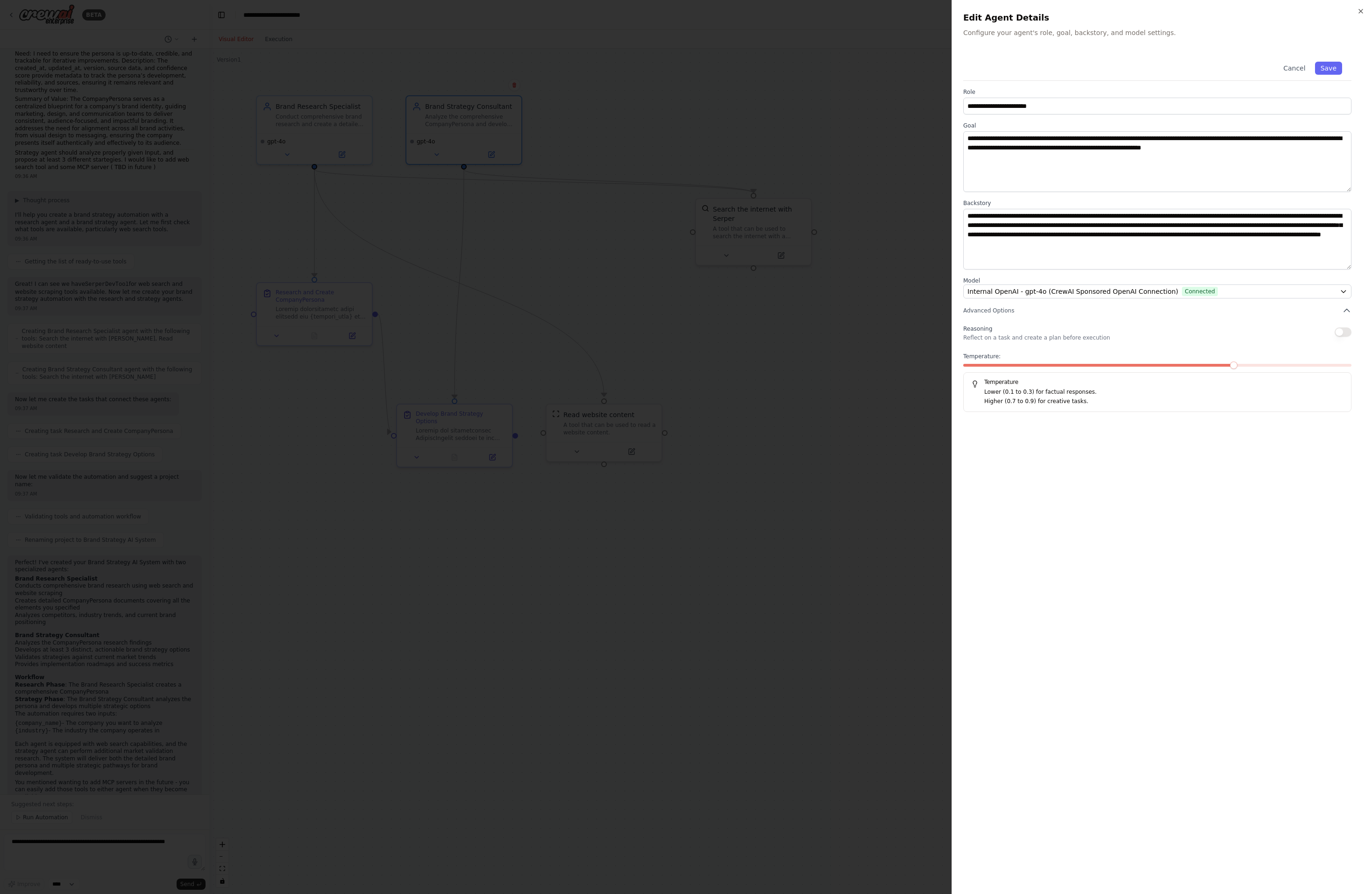
click at [1028, 388] on p "Lower (0.1 to 0.3) for factual responses." at bounding box center [1163, 392] width 359 height 9
click at [873, 415] on div at bounding box center [686, 447] width 1372 height 894
